Goal: Task Accomplishment & Management: Use online tool/utility

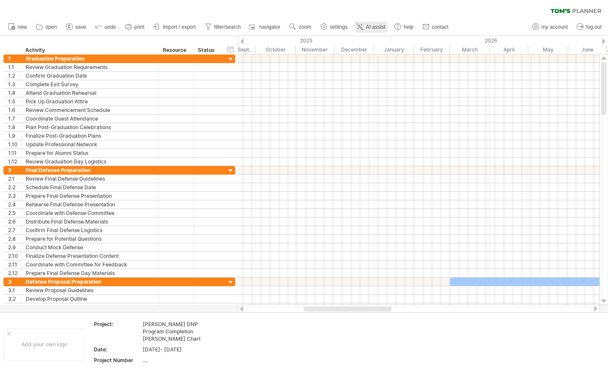
click at [368, 25] on span "AI assist" at bounding box center [375, 27] width 19 height 6
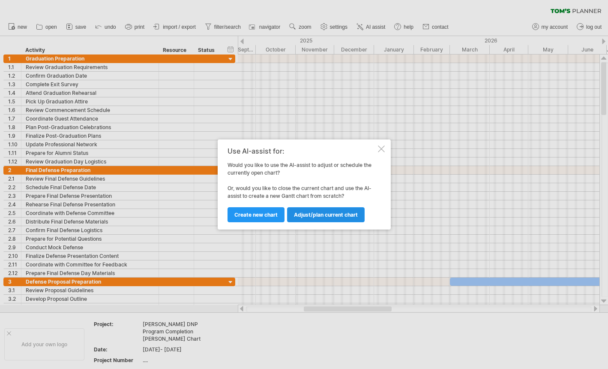
click at [326, 216] on span "Adjust/plan current chart" at bounding box center [326, 214] width 64 height 6
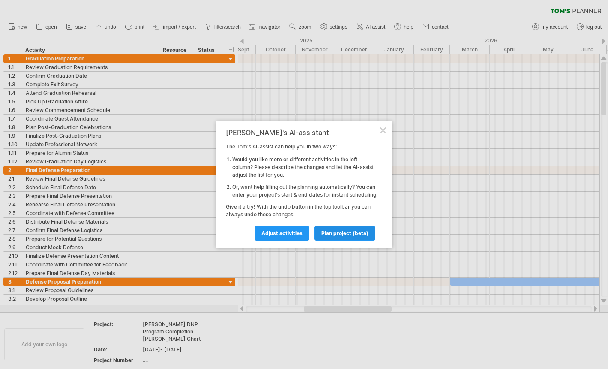
click at [339, 231] on link "plan project (beta)" at bounding box center [345, 232] width 61 height 15
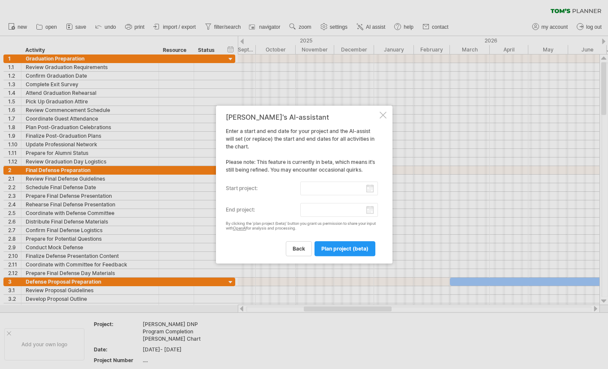
click at [342, 186] on input "start project:" at bounding box center [340, 188] width 78 height 14
click at [240, 201] on div "previous next [DATE]" at bounding box center [273, 197] width 78 height 14
click at [240, 196] on link "previous" at bounding box center [240, 197] width 6 height 6
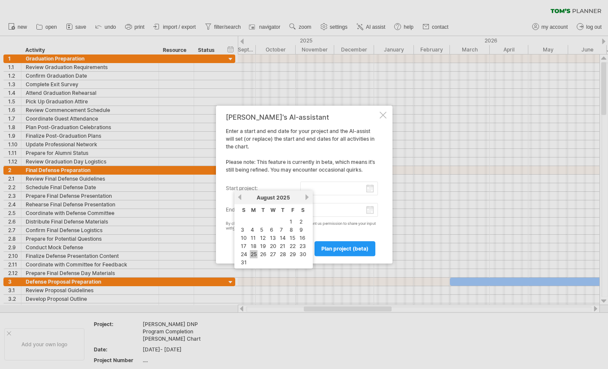
click at [255, 255] on link "25" at bounding box center [254, 254] width 8 height 8
type input "********"
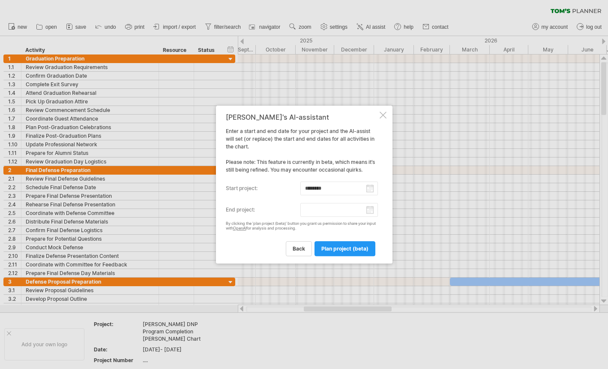
click at [371, 212] on input "end project:" at bounding box center [340, 210] width 78 height 14
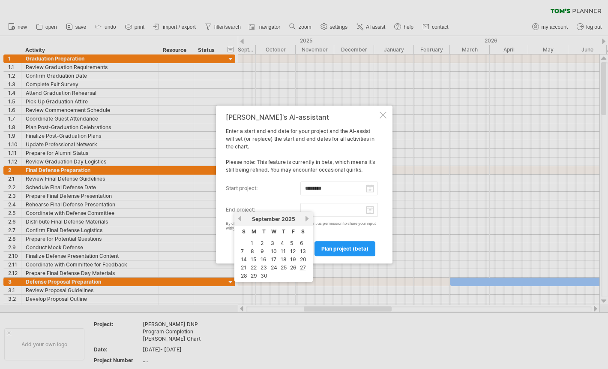
click at [306, 217] on link "next" at bounding box center [307, 218] width 6 height 6
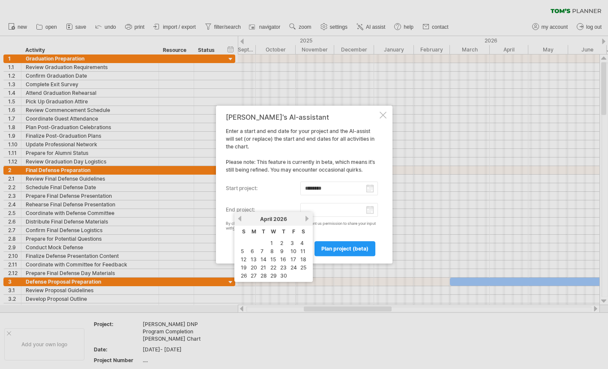
click at [306, 217] on link "next" at bounding box center [307, 218] width 6 height 6
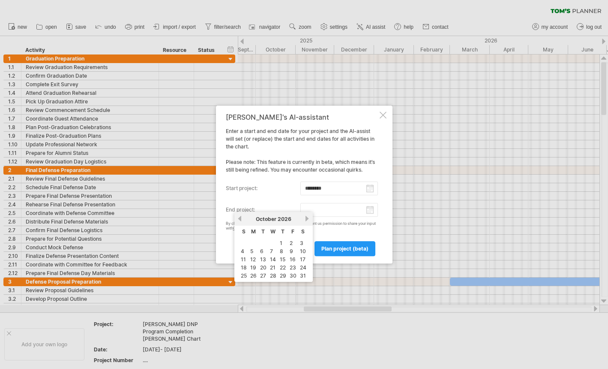
click at [306, 217] on link "next" at bounding box center [307, 218] width 6 height 6
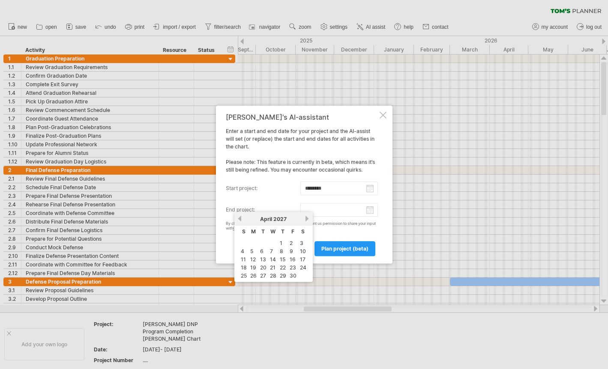
click at [306, 217] on link "next" at bounding box center [307, 218] width 6 height 6
click at [294, 264] on link "27" at bounding box center [293, 267] width 8 height 8
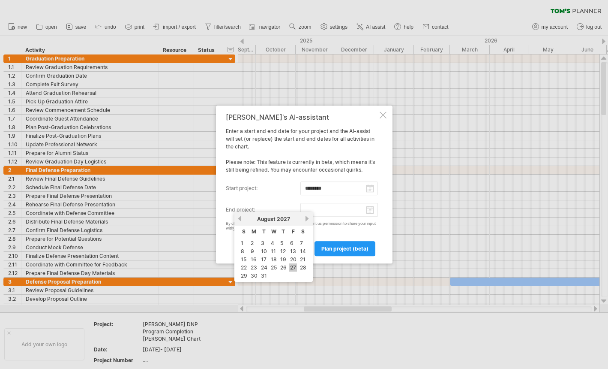
type input "********"
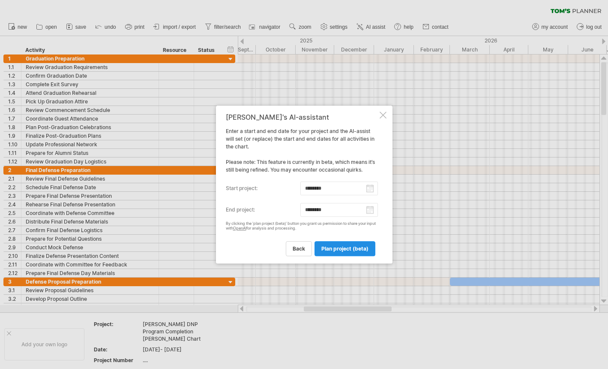
click at [337, 246] on span "plan project (beta)" at bounding box center [345, 248] width 47 height 6
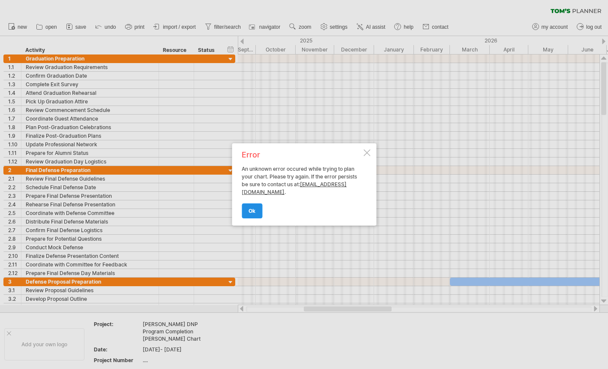
click at [247, 212] on link "ok" at bounding box center [252, 210] width 21 height 15
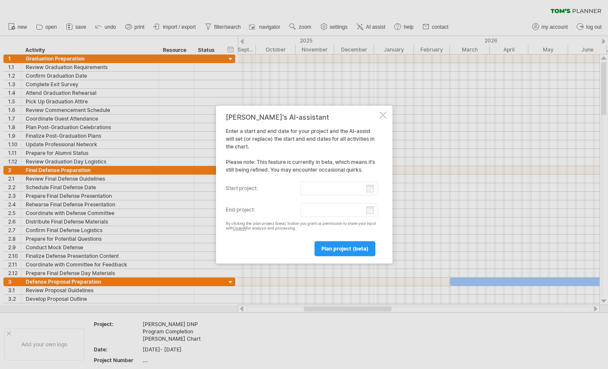
click at [386, 124] on div "[PERSON_NAME]'s AI-assistant Enter a start and end date for your project and th…" at bounding box center [304, 184] width 177 height 158
click at [381, 116] on div at bounding box center [383, 114] width 7 height 7
